Goal: Check status: Check status

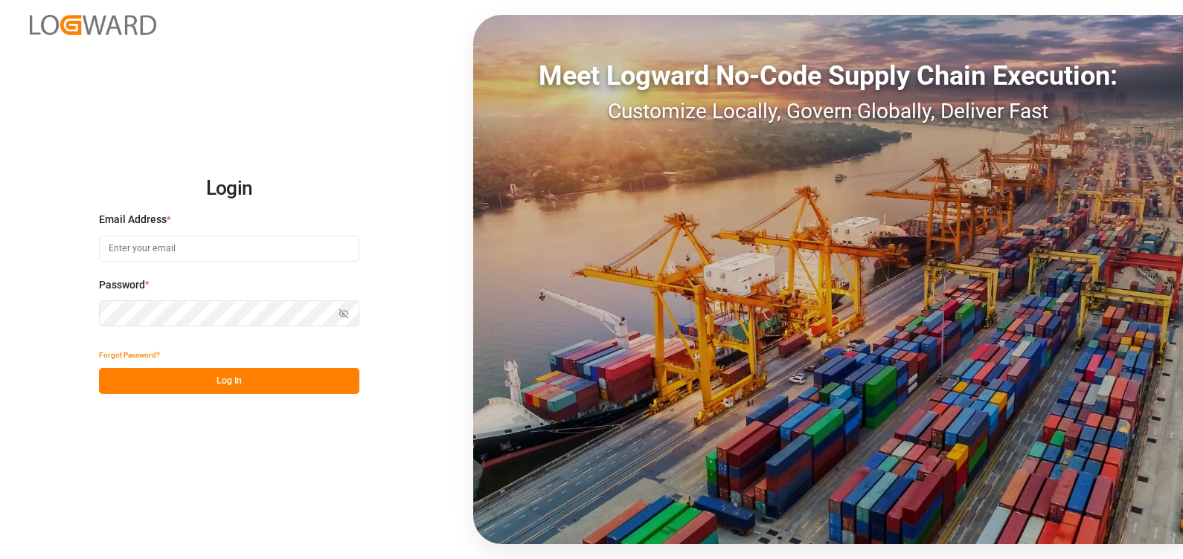
type input "[PERSON_NAME][EMAIL_ADDRESS][PERSON_NAME][DOMAIN_NAME]"
click at [182, 382] on button "Log In" at bounding box center [229, 381] width 260 height 26
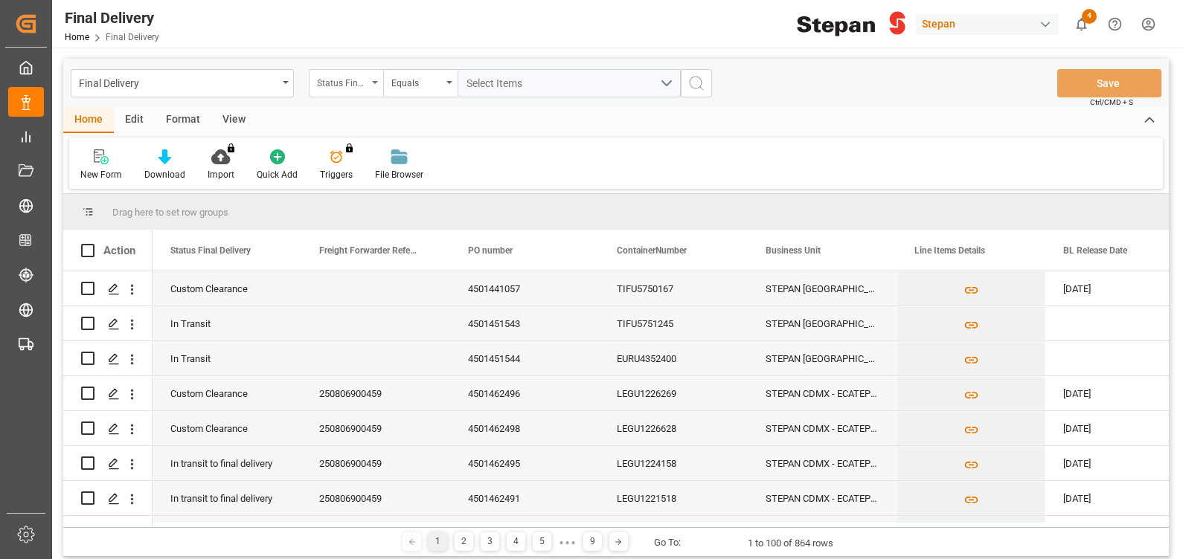
click at [348, 76] on div "Status Final Delivery" at bounding box center [342, 81] width 51 height 17
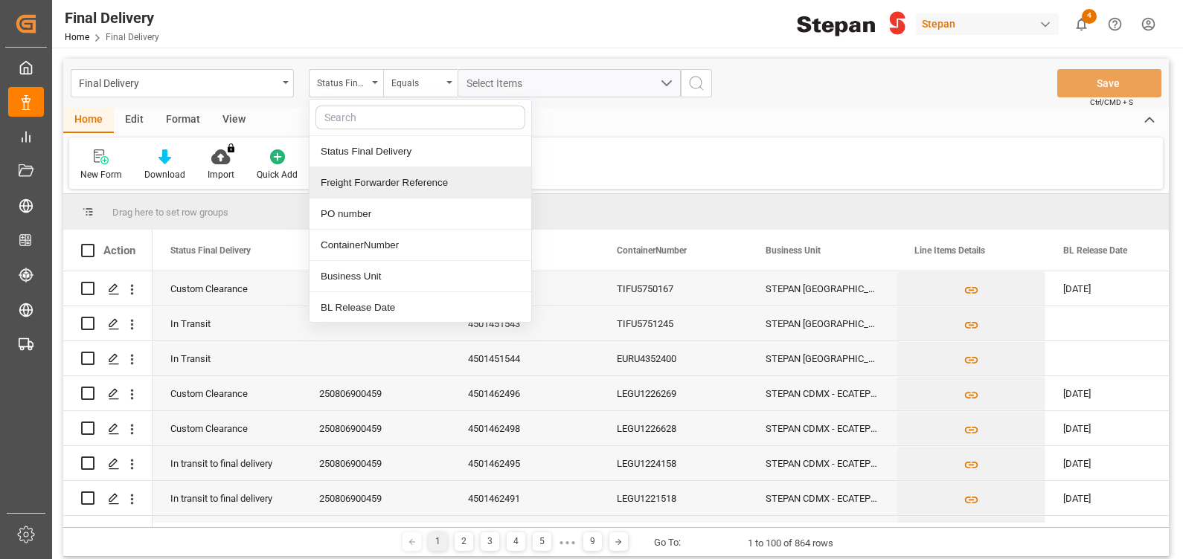
click at [399, 180] on div "Freight Forwarder Reference" at bounding box center [421, 182] width 222 height 31
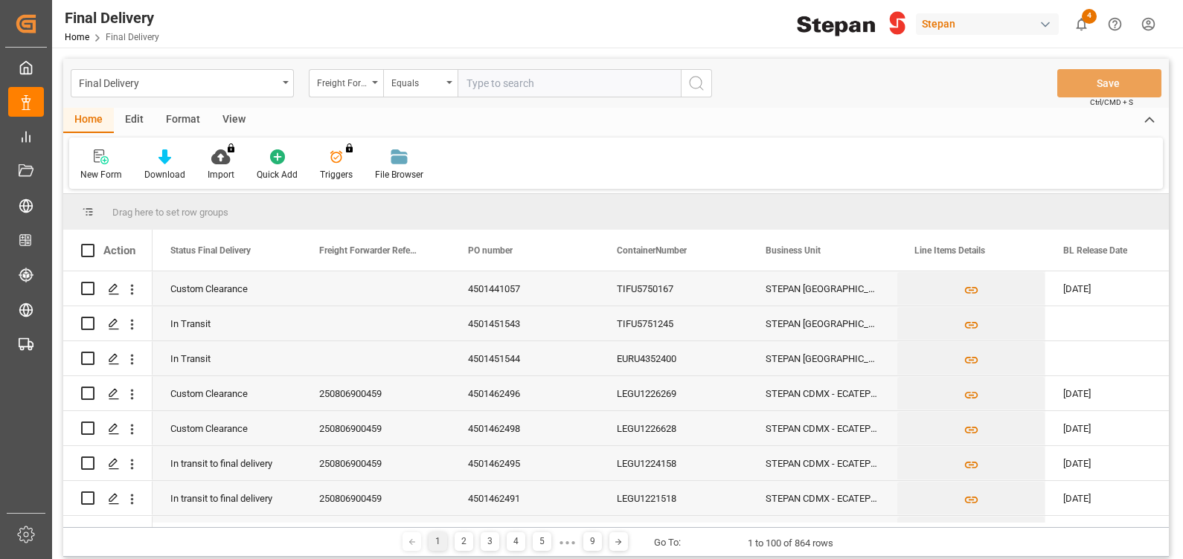
click at [498, 83] on input "text" at bounding box center [569, 83] width 223 height 28
type input "250806900459"
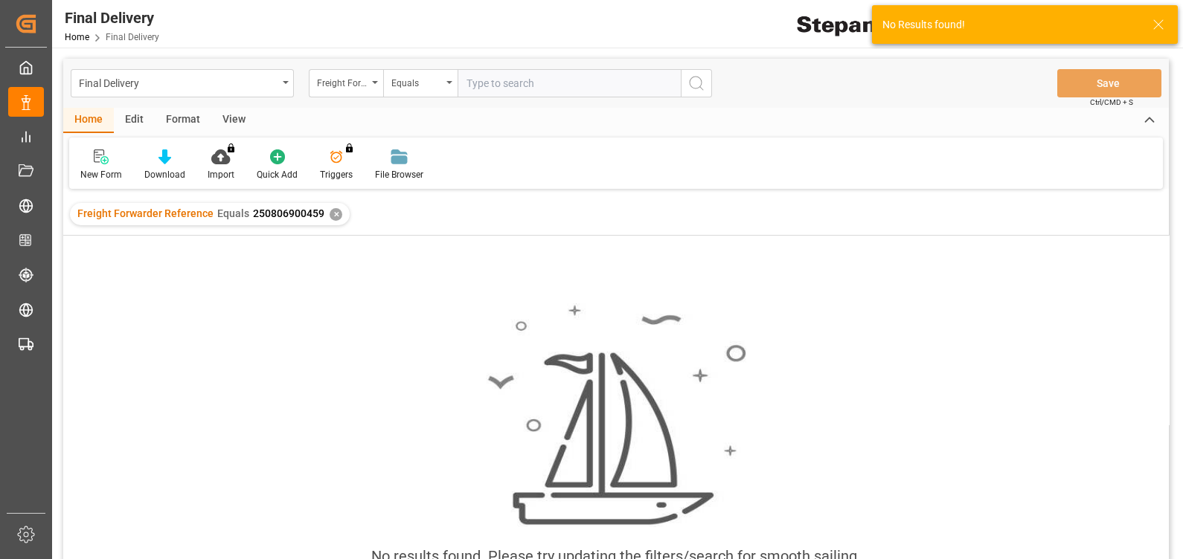
click at [553, 83] on input "text" at bounding box center [569, 83] width 223 height 28
type input "250806900459"
click at [330, 215] on div "✕" at bounding box center [336, 214] width 13 height 13
